Goal: Navigation & Orientation: Find specific page/section

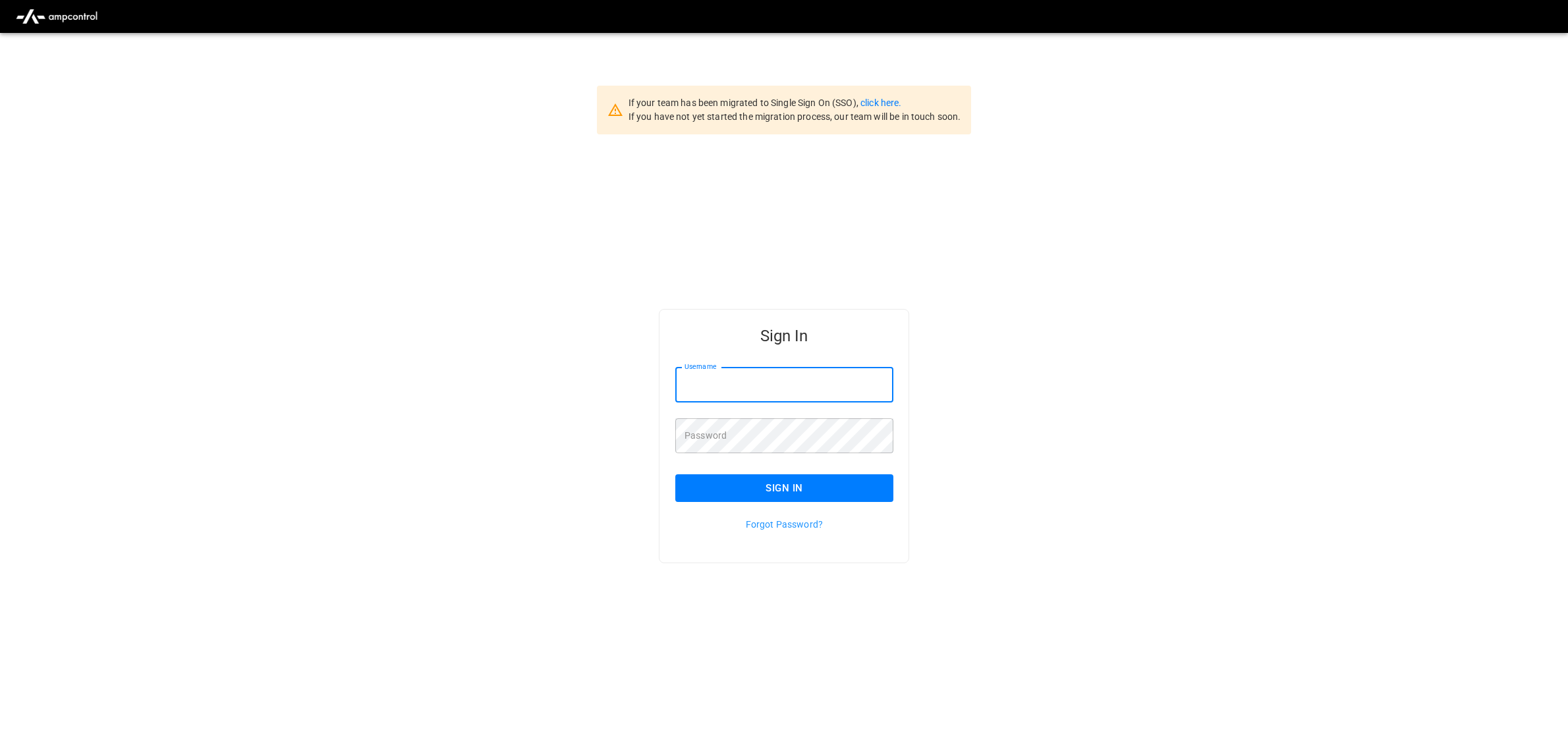
click at [766, 373] on input "Username" at bounding box center [784, 385] width 218 height 35
type input "**********"
click at [802, 487] on button "Sign In" at bounding box center [784, 488] width 218 height 27
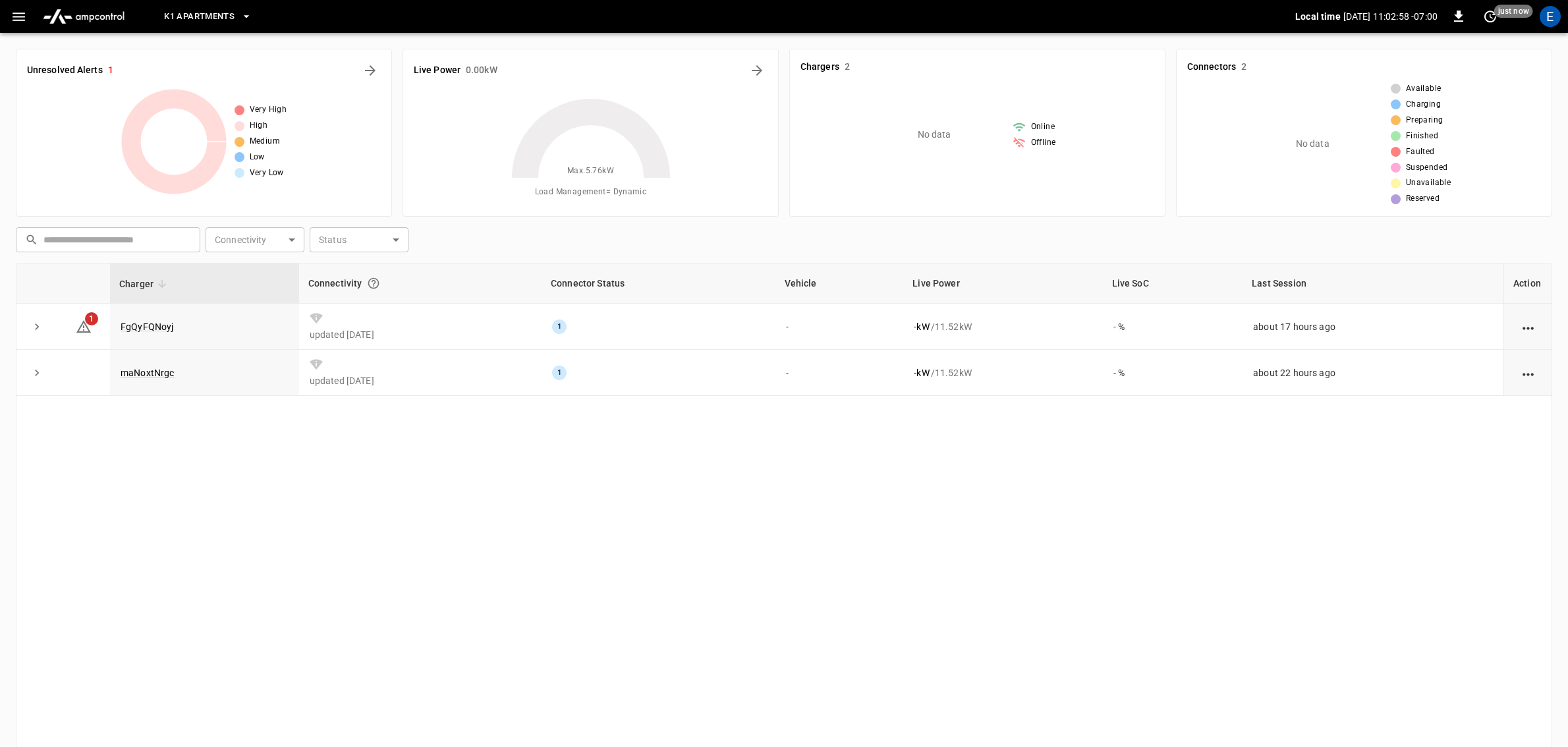
click at [251, 15] on icon "button" at bounding box center [246, 16] width 13 height 13
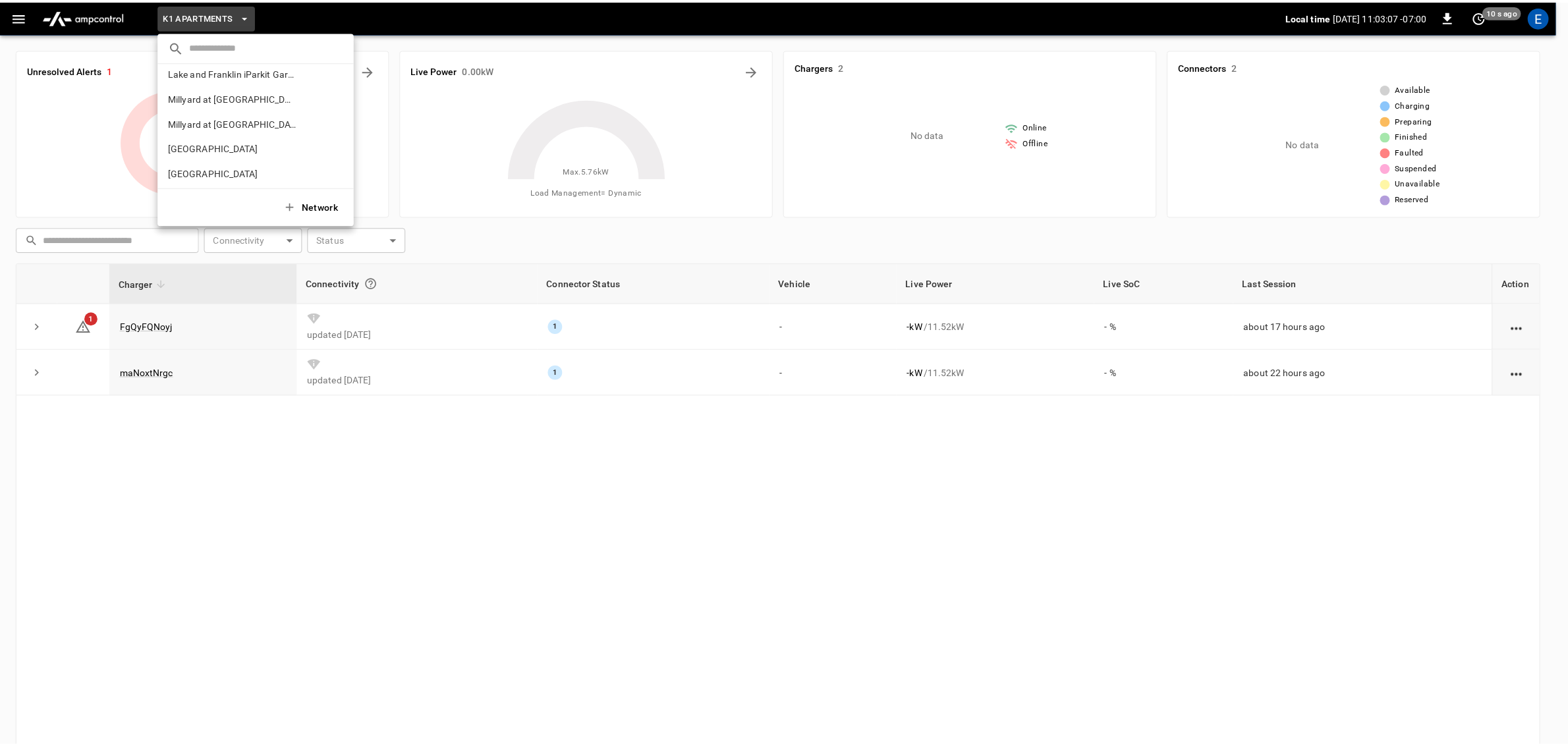
scroll to position [962, 0]
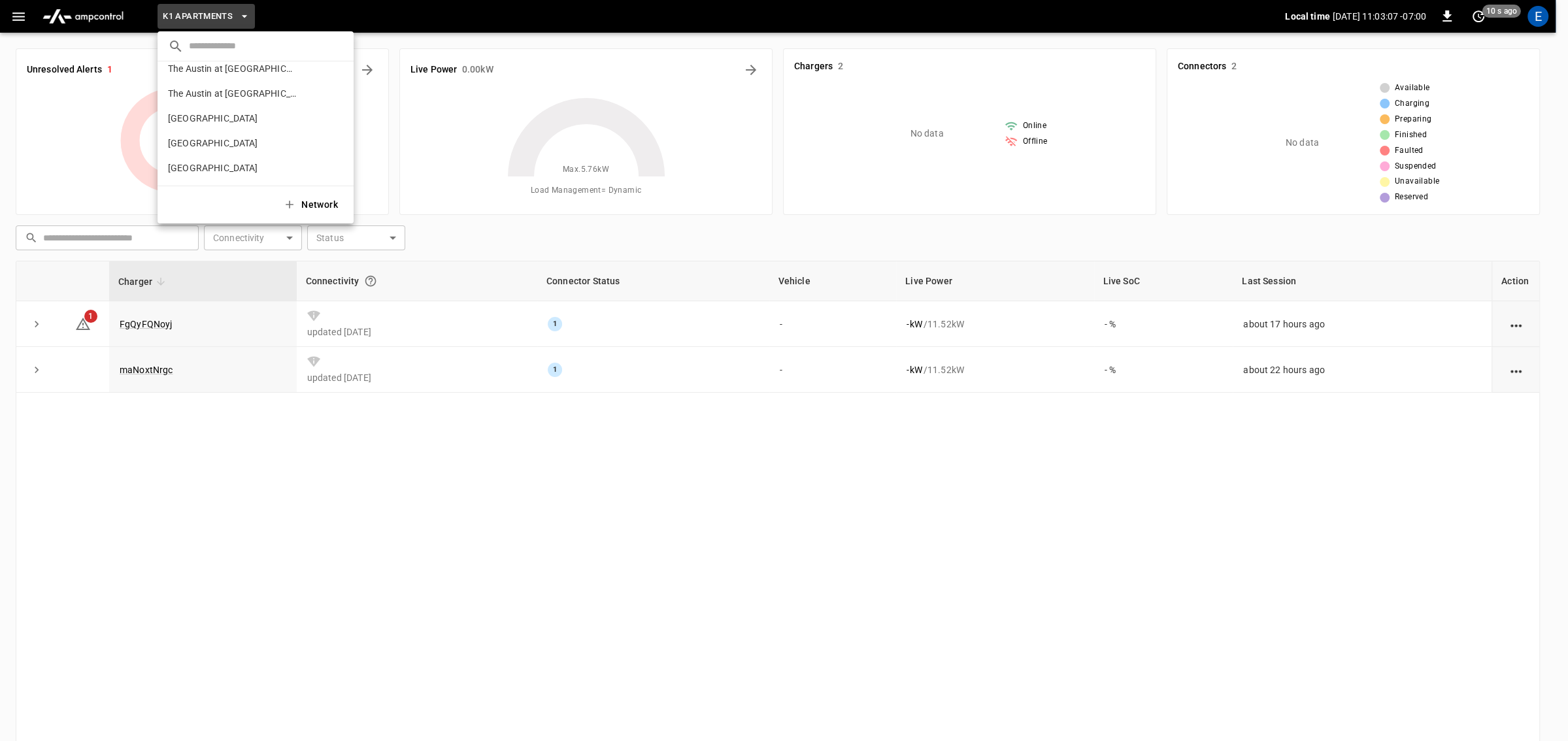
drag, startPoint x: 409, startPoint y: 511, endPoint x: 408, endPoint y: 501, distance: 10.0
click at [409, 510] on div at bounding box center [784, 370] width 1568 height 741
